Goal: Information Seeking & Learning: Learn about a topic

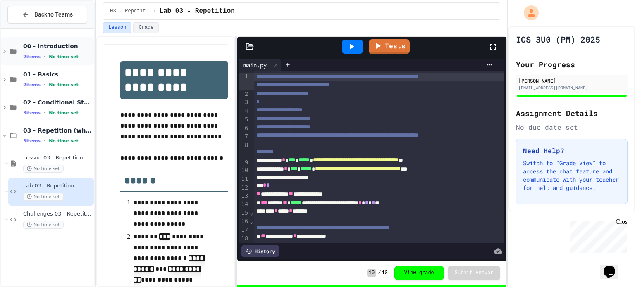
click at [64, 46] on span "00 - Introduction" at bounding box center [57, 46] width 69 height 7
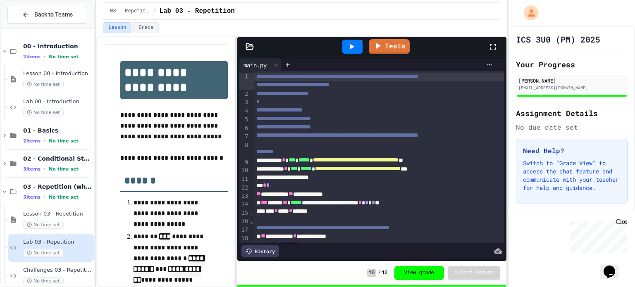
click at [64, 46] on span "00 - Introduction" at bounding box center [57, 46] width 69 height 7
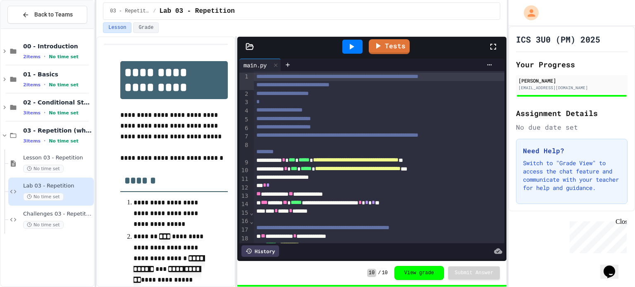
click at [621, 224] on div "Close" at bounding box center [620, 223] width 10 height 10
click at [70, 193] on div "No time set" at bounding box center [57, 197] width 69 height 8
click at [430, 273] on button "View grade" at bounding box center [419, 273] width 50 height 14
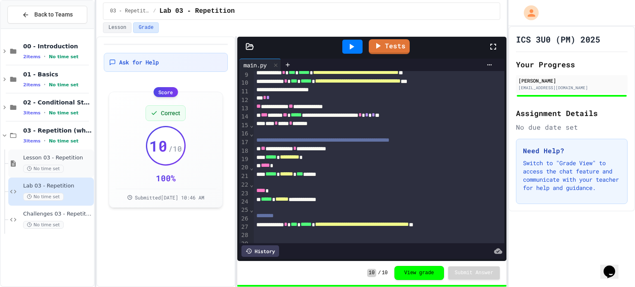
scroll to position [89, 0]
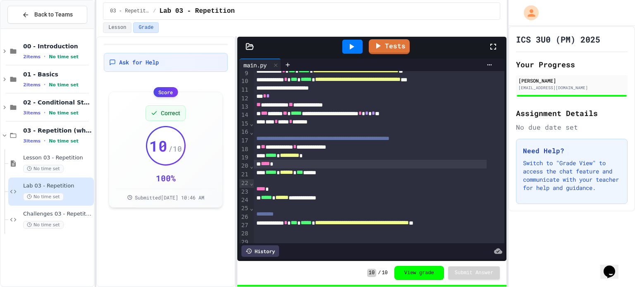
click at [267, 167] on span "****" at bounding box center [265, 164] width 9 height 6
click at [37, 48] on span "00 - Introduction" at bounding box center [57, 46] width 69 height 7
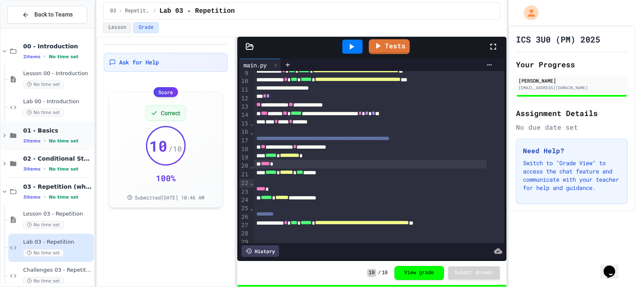
click at [68, 147] on div "01 - Basics 2 items • No time set" at bounding box center [47, 136] width 93 height 28
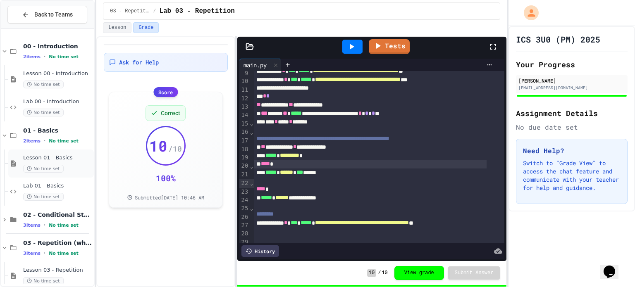
click at [73, 150] on div "Lesson 01 - Basics No time set" at bounding box center [51, 164] width 86 height 28
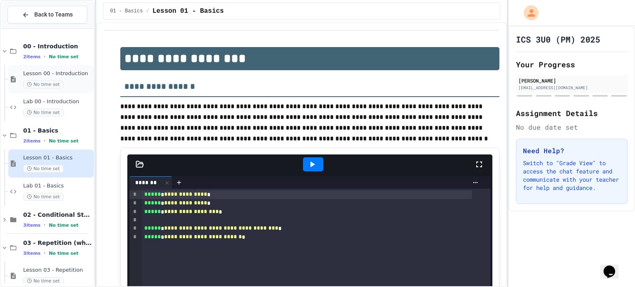
click at [44, 83] on span "No time set" at bounding box center [43, 85] width 41 height 8
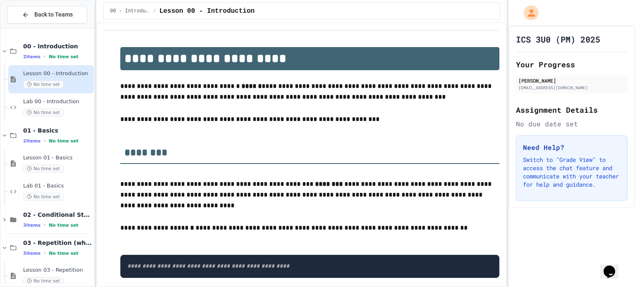
click at [142, 156] on h2 "********" at bounding box center [309, 150] width 379 height 29
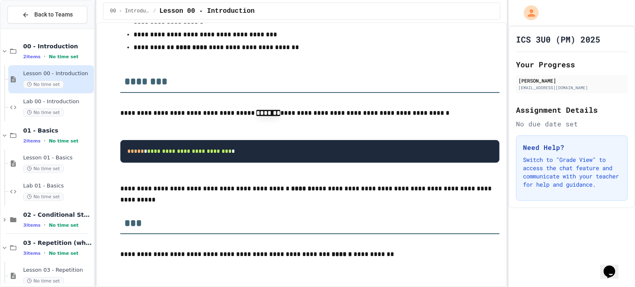
scroll to position [595, 0]
